Goal: Task Accomplishment & Management: Use online tool/utility

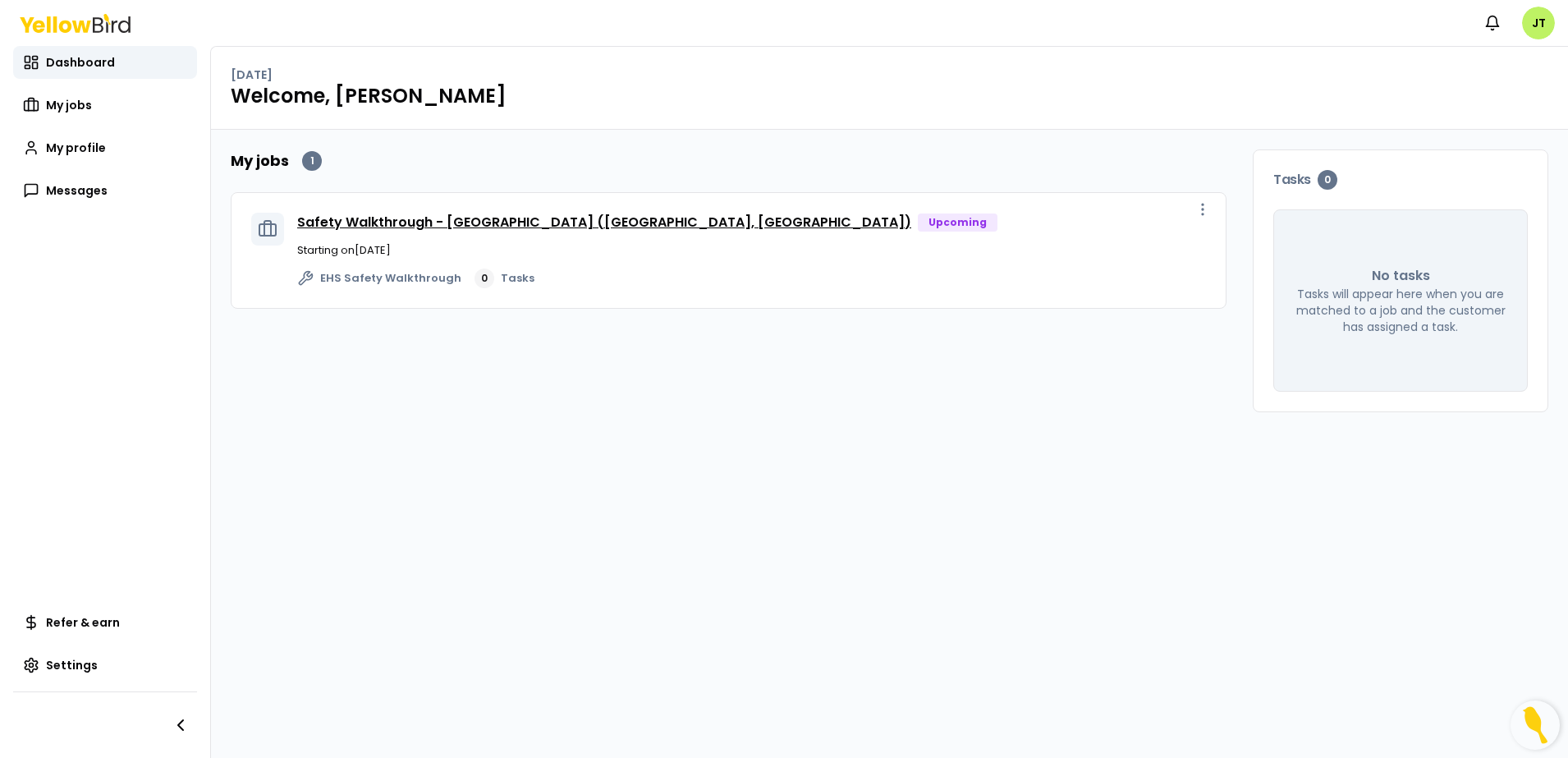
click at [485, 221] on link "Safety Walkthrough - [GEOGRAPHIC_DATA] ([GEOGRAPHIC_DATA], [GEOGRAPHIC_DATA])" at bounding box center [603, 222] width 614 height 19
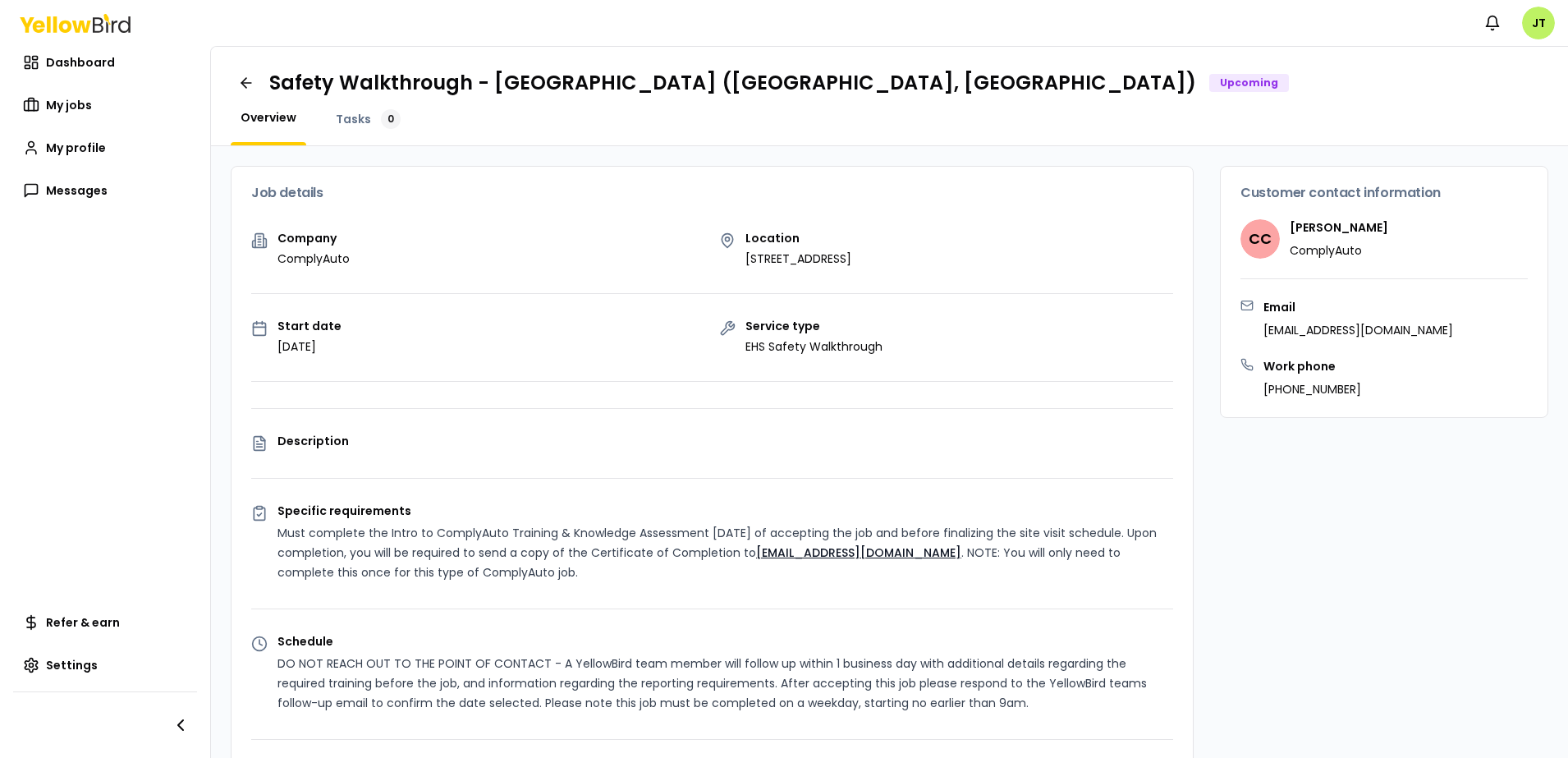
click at [886, 551] on link "[EMAIL_ADDRESS][DOMAIN_NAME]" at bounding box center [859, 552] width 205 height 17
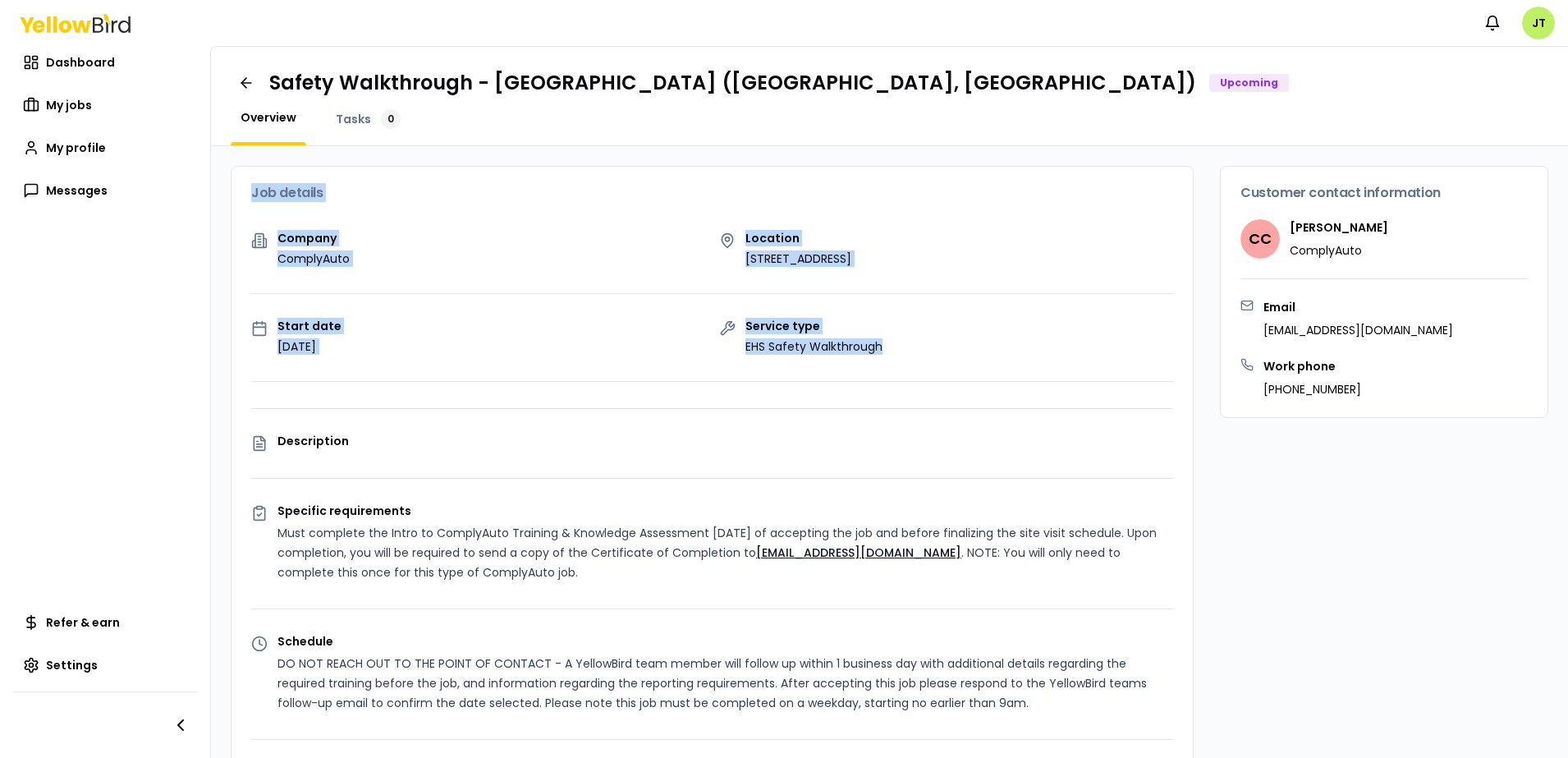
drag, startPoint x: 245, startPoint y: 197, endPoint x: 943, endPoint y: 359, distance: 716.6
click at [943, 359] on div "Job details Company ComplyAuto Location [STREET_ADDRESS] Start date [DATE] Serv…" at bounding box center [712, 606] width 963 height 880
copy div "Job details Company ComplyAuto Location [STREET_ADDRESS] Start date [DATE] Serv…"
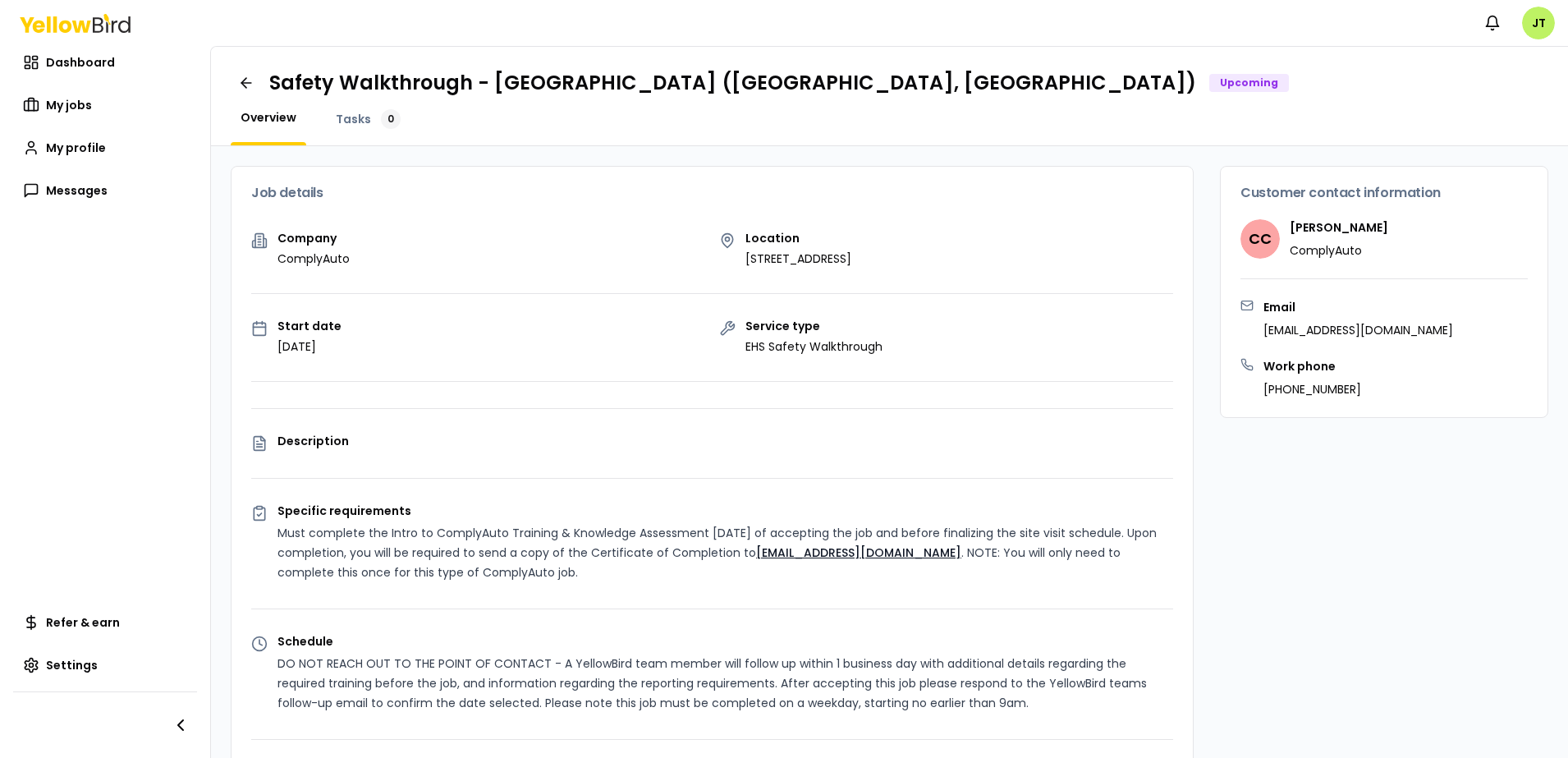
click at [1355, 479] on div "Customer contact information CC [PERSON_NAME] ComplyAuto Email [EMAIL_ADDRESS][…" at bounding box center [1384, 770] width 328 height 1209
click at [53, 102] on span "My jobs" at bounding box center [69, 105] width 46 height 17
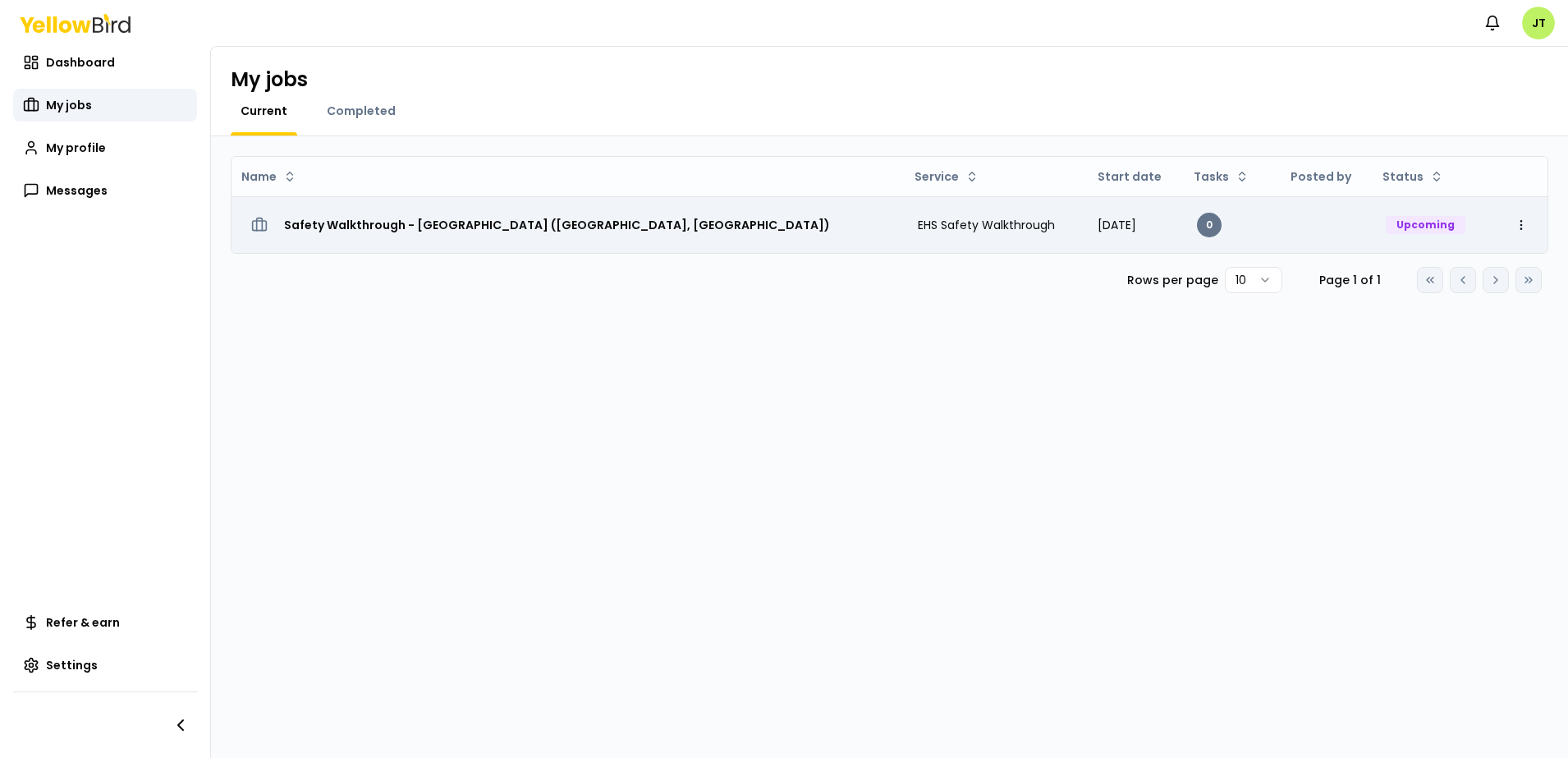
click at [1519, 217] on html "Notifications JT Dashboard My jobs My profile Messages Refer & earn Settings My…" at bounding box center [784, 379] width 1568 height 758
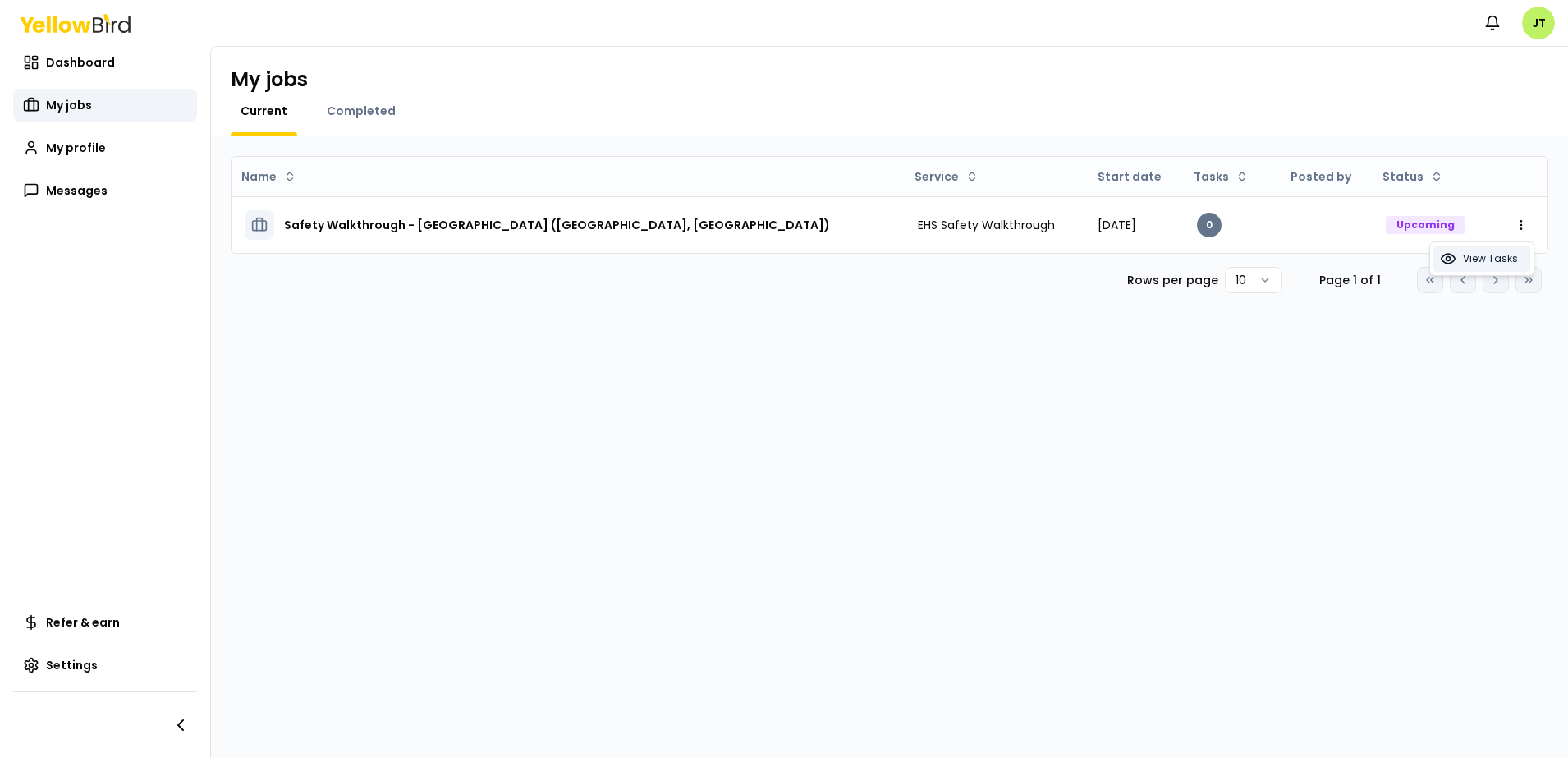
click at [1491, 253] on span "View Tasks" at bounding box center [1490, 259] width 55 height 13
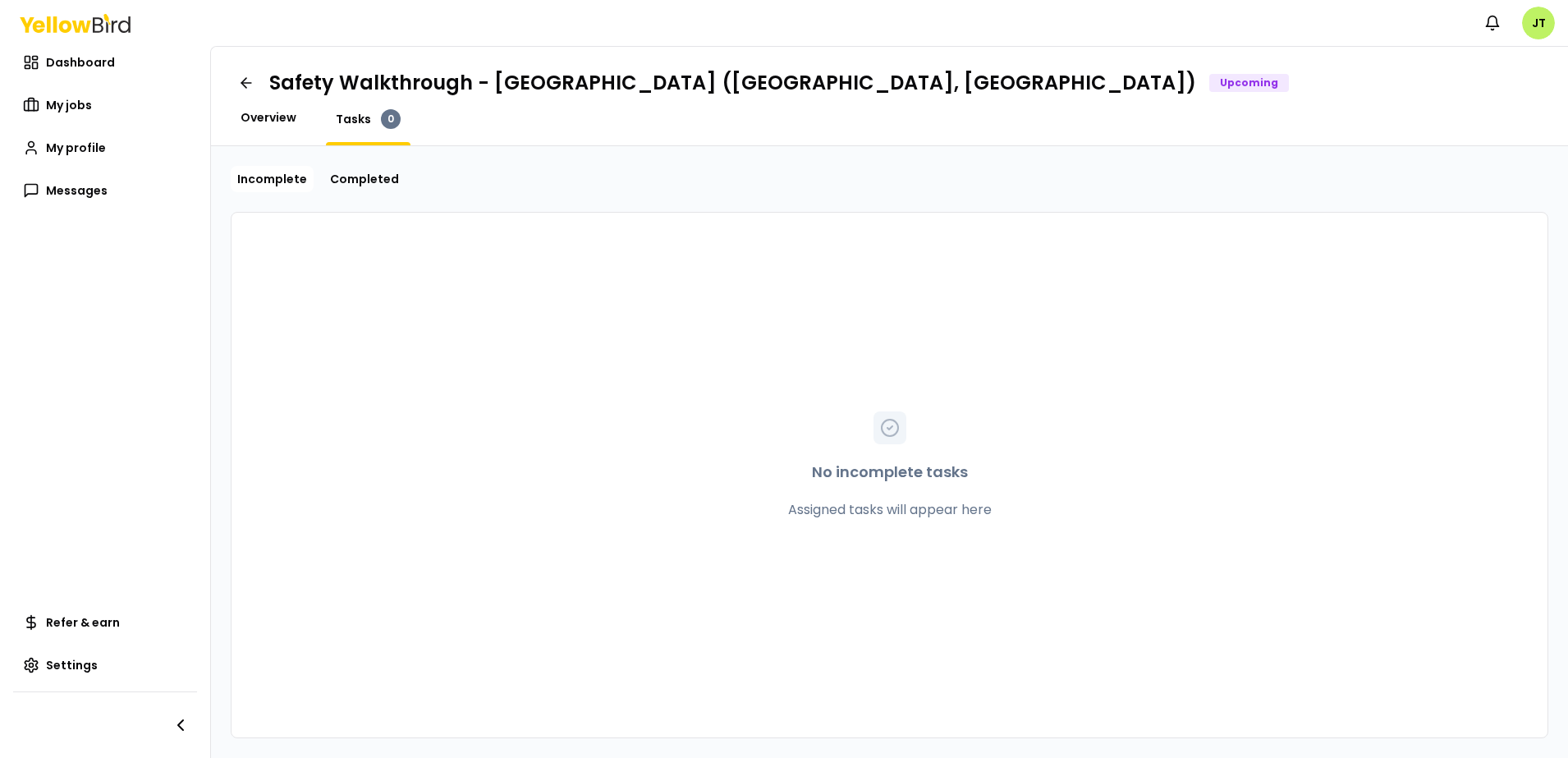
click at [258, 109] on span "Overview" at bounding box center [269, 117] width 56 height 17
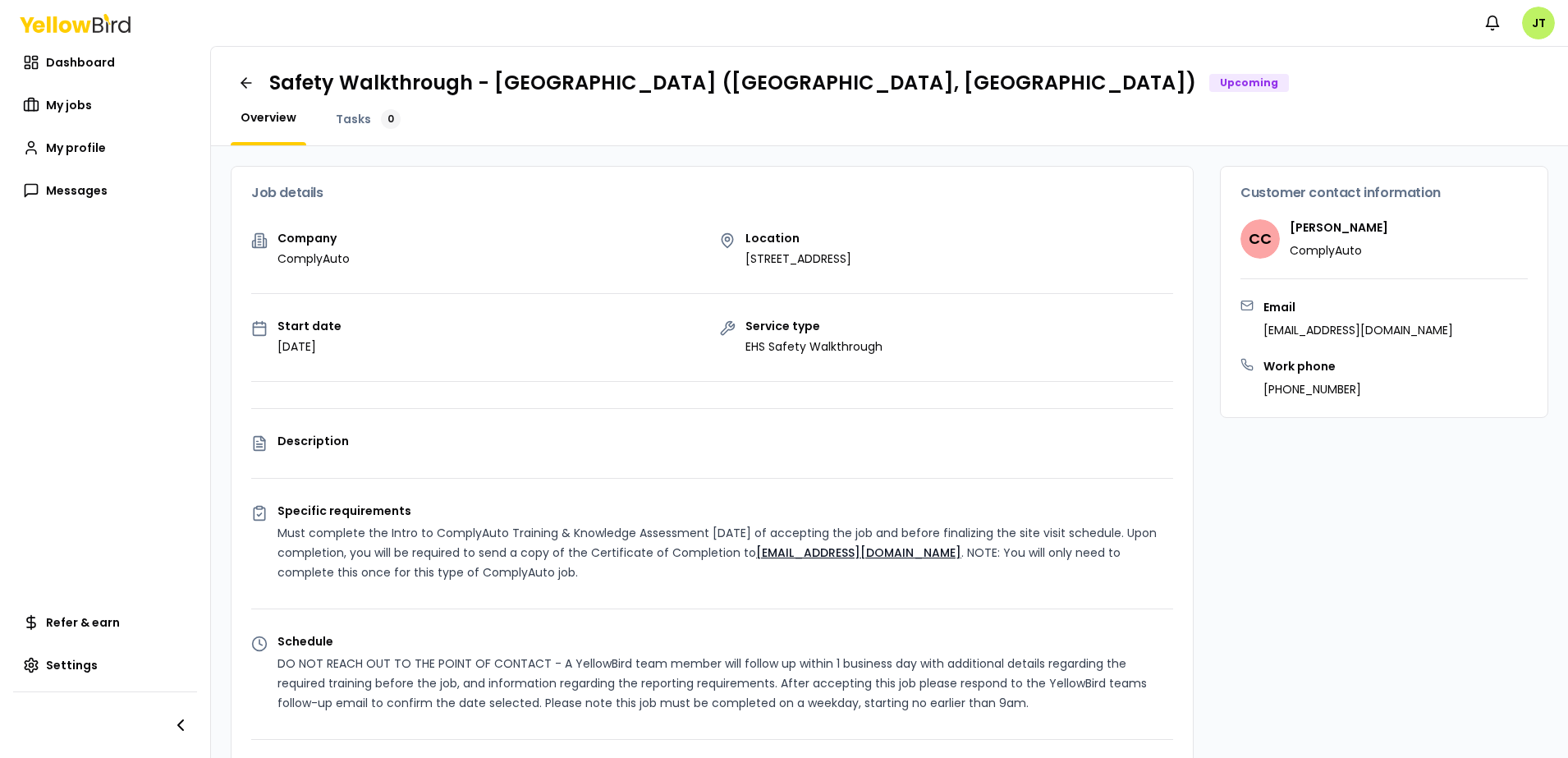
click at [1408, 510] on div "Customer contact information CC [PERSON_NAME] ComplyAuto Email [EMAIL_ADDRESS][…" at bounding box center [1384, 770] width 328 height 1209
click at [1482, 250] on div "CC [PERSON_NAME] ComplyAuto" at bounding box center [1385, 239] width 288 height 40
click at [65, 60] on span "Dashboard" at bounding box center [80, 63] width 69 height 17
